Goal: Task Accomplishment & Management: Manage account settings

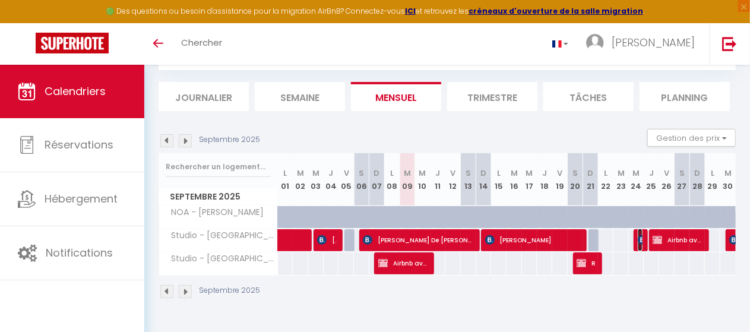
click at [638, 230] on span "[PERSON_NAME]" at bounding box center [640, 240] width 5 height 23
select select "OK"
select select "0"
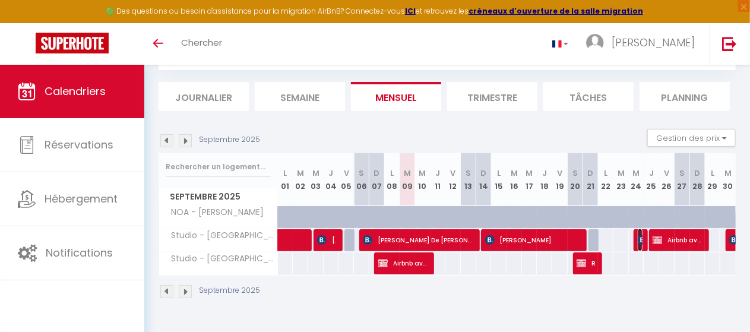
select select "1"
select select
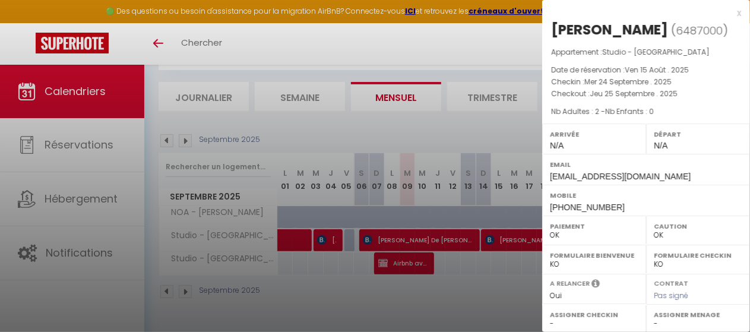
drag, startPoint x: 507, startPoint y: 290, endPoint x: 526, endPoint y: 284, distance: 19.7
click at [507, 289] on div at bounding box center [375, 166] width 750 height 332
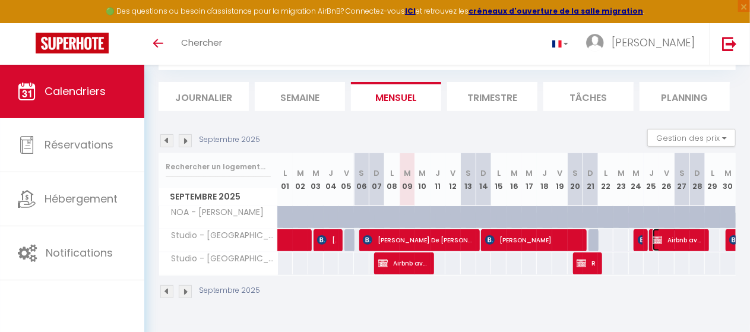
click at [694, 233] on span "Airbnb available)" at bounding box center [677, 240] width 49 height 23
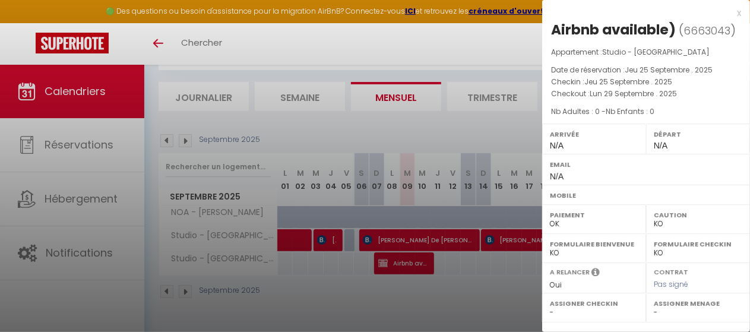
click at [487, 287] on div at bounding box center [375, 166] width 750 height 332
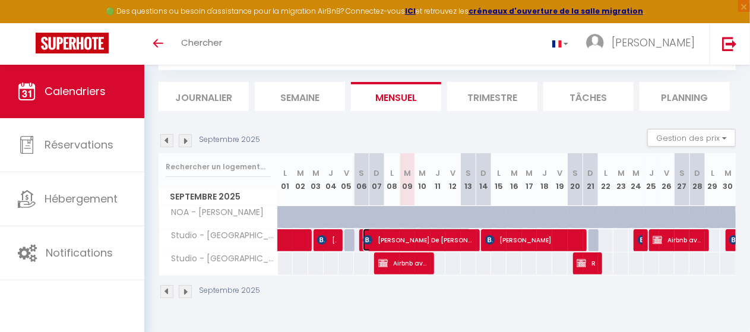
click at [469, 240] on span "[PERSON_NAME][DEMOGRAPHIC_DATA]" at bounding box center [417, 240] width 109 height 23
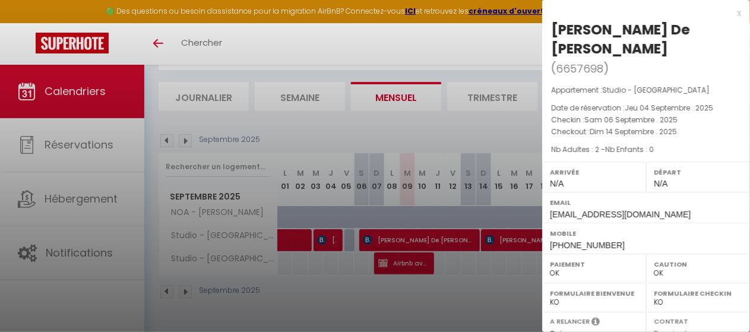
click at [428, 257] on div at bounding box center [375, 166] width 750 height 332
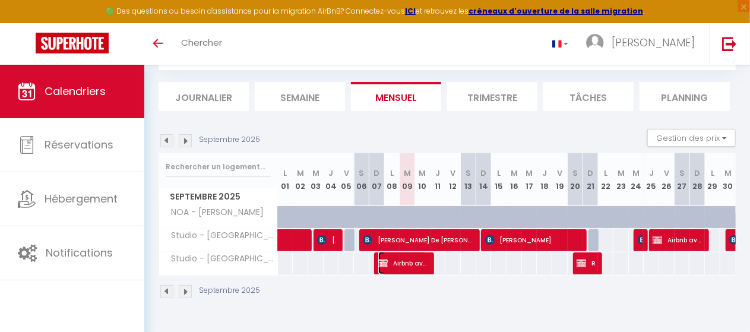
click at [422, 257] on span "Airbnb available)" at bounding box center [402, 263] width 49 height 23
select select "KO"
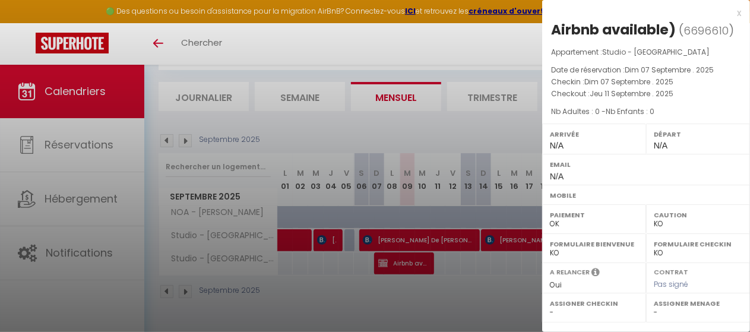
click at [459, 289] on div at bounding box center [375, 166] width 750 height 332
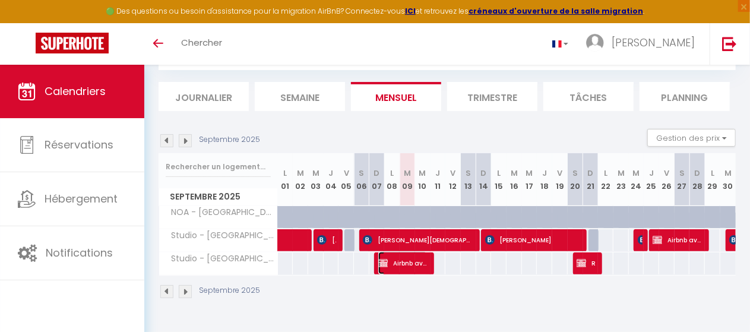
click at [407, 258] on span "Airbnb available)" at bounding box center [402, 263] width 49 height 23
select select "OK"
select select "KO"
select select "0"
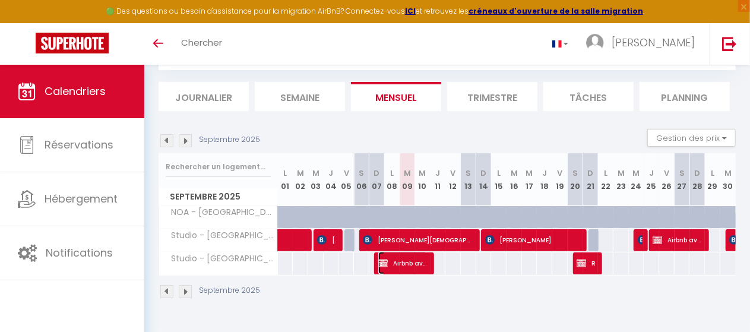
select select "1"
select select
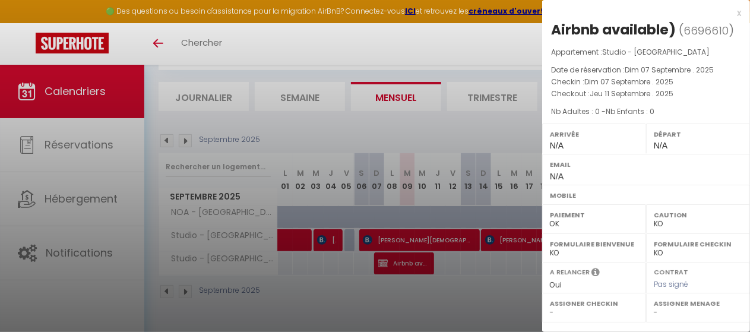
click at [449, 271] on div at bounding box center [375, 166] width 750 height 332
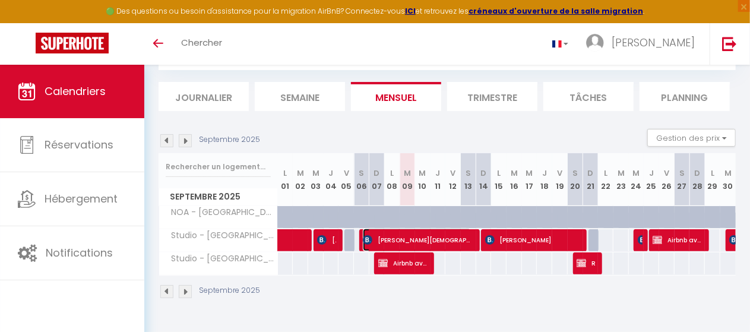
click at [442, 237] on span "[PERSON_NAME][DEMOGRAPHIC_DATA]" at bounding box center [417, 240] width 109 height 23
select select "OK"
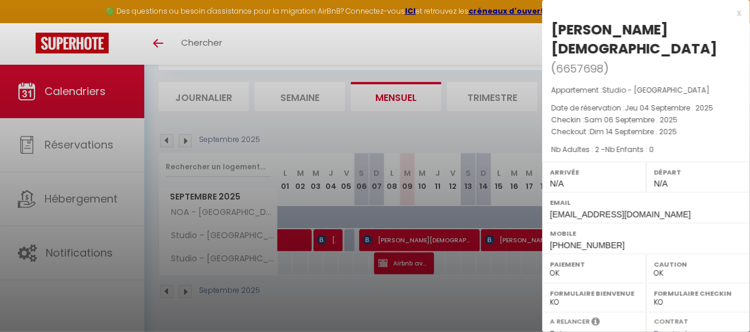
click at [447, 286] on div at bounding box center [375, 166] width 750 height 332
